Goal: Task Accomplishment & Management: Use online tool/utility

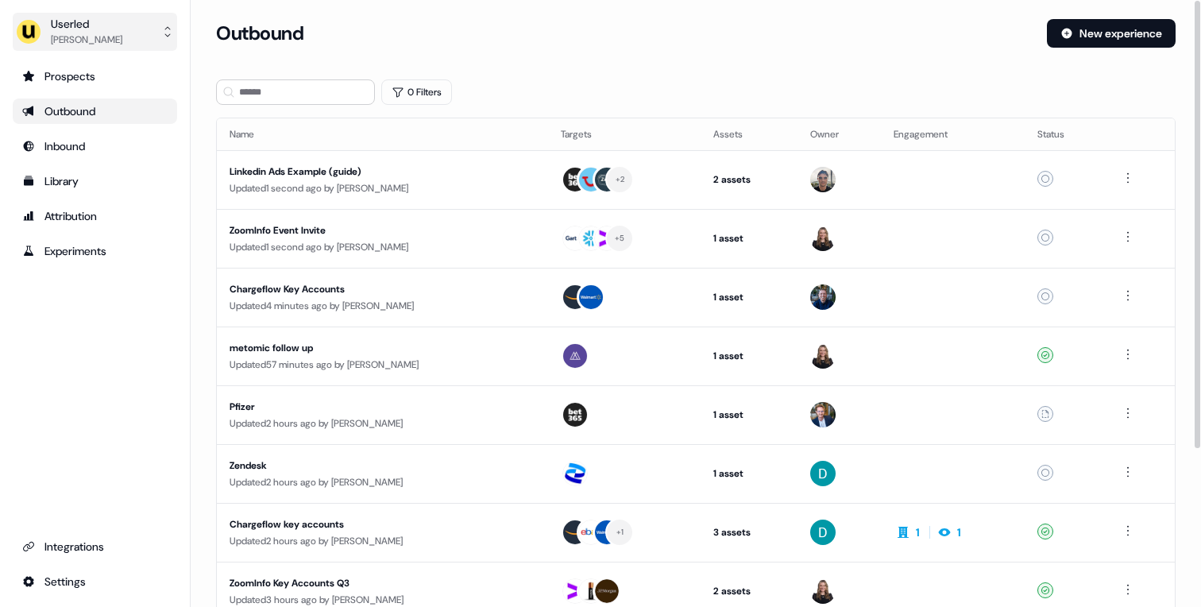
click at [122, 39] on div "[PERSON_NAME]" at bounding box center [86, 40] width 71 height 16
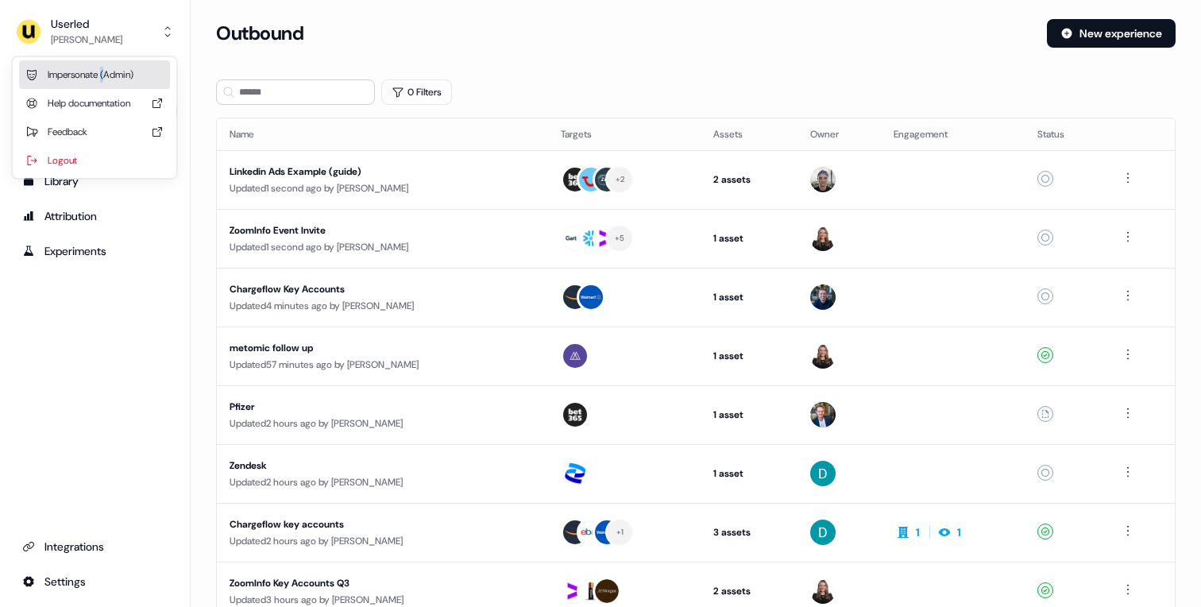
click at [107, 69] on div "Impersonate (Admin)" at bounding box center [94, 74] width 151 height 29
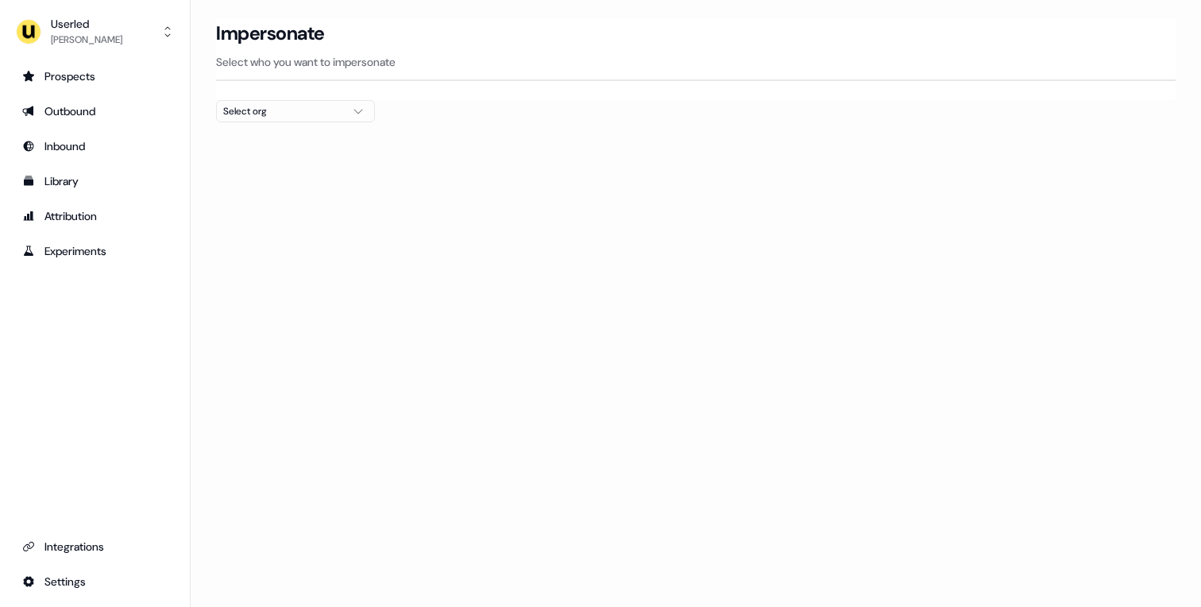
click at [346, 108] on button "Select org" at bounding box center [295, 111] width 159 height 22
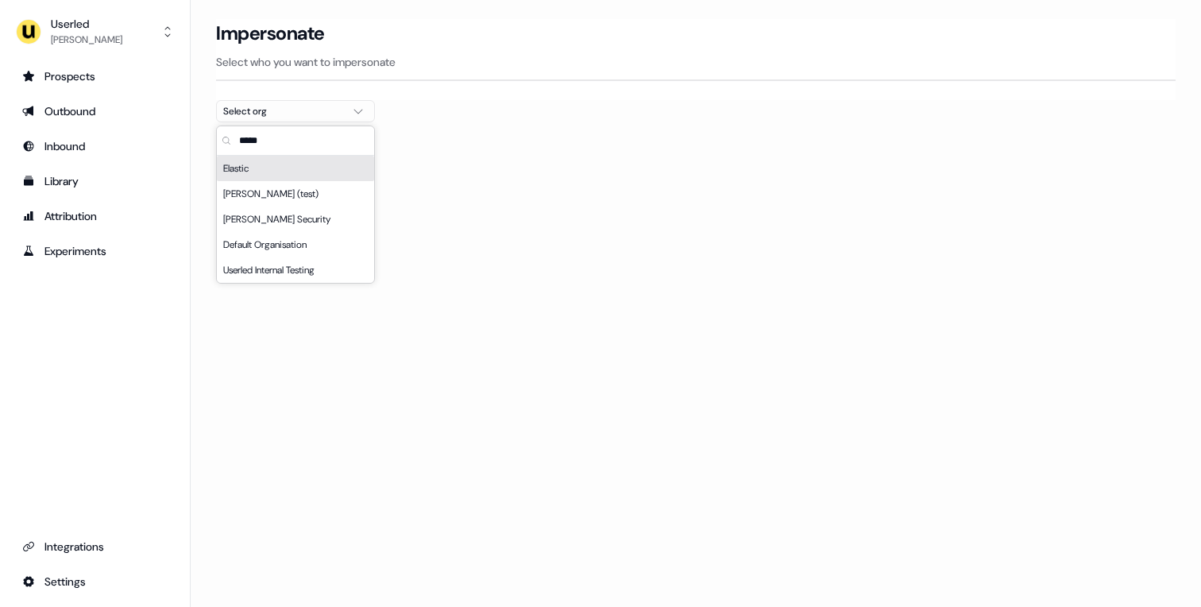
type input "*****"
click at [278, 160] on div "Elastic" at bounding box center [295, 168] width 157 height 25
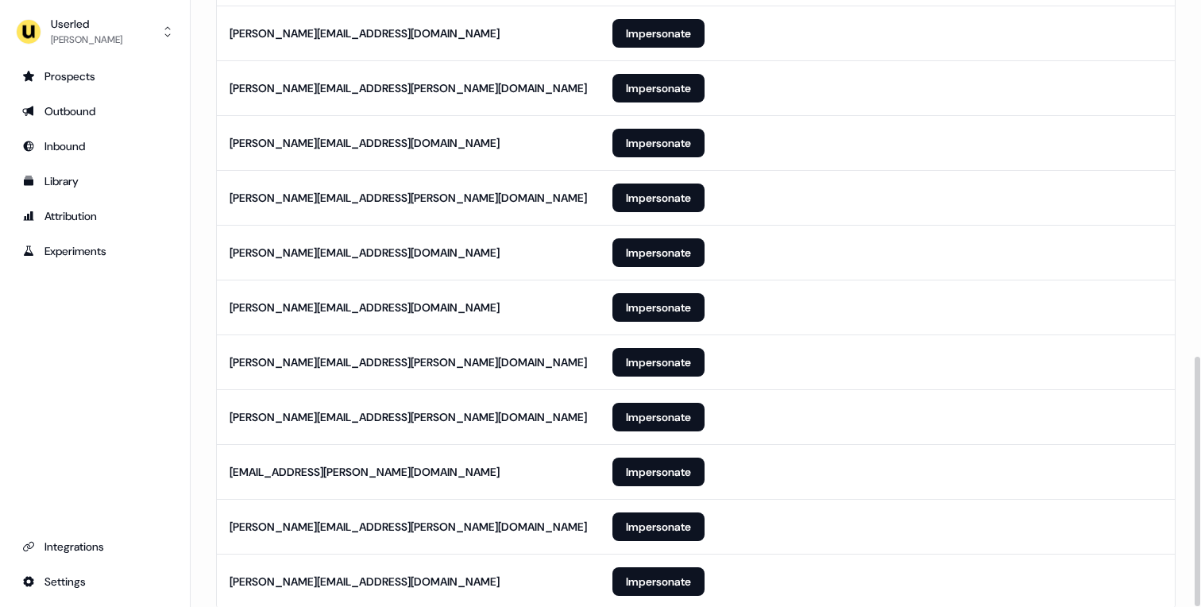
scroll to position [866, 0]
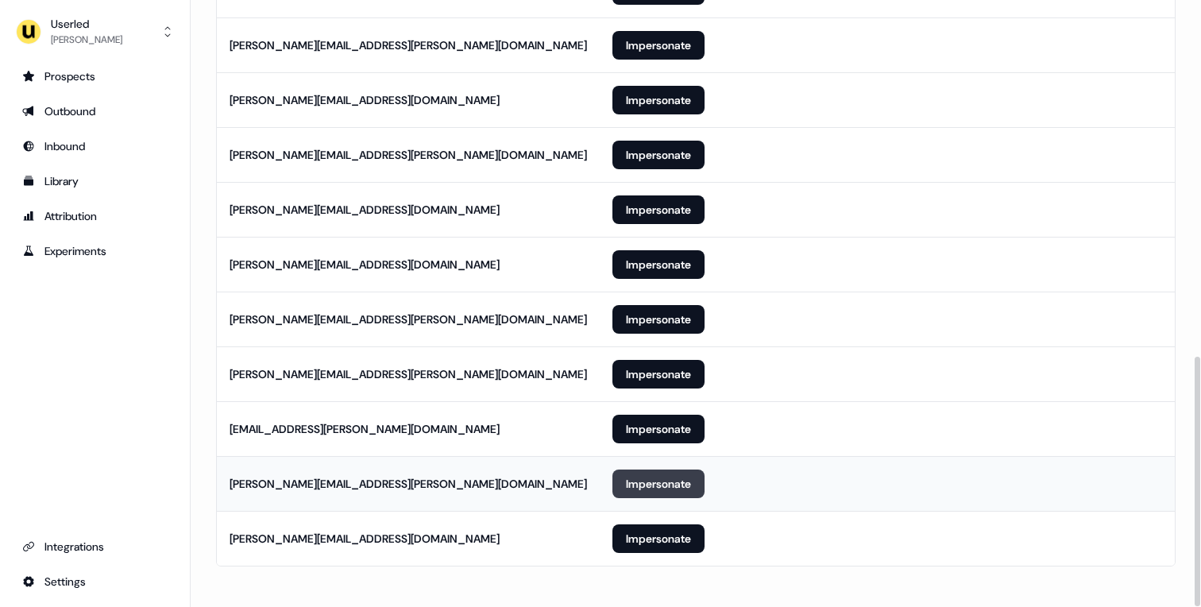
click at [642, 480] on button "Impersonate" at bounding box center [658, 484] width 92 height 29
